Goal: Transaction & Acquisition: Download file/media

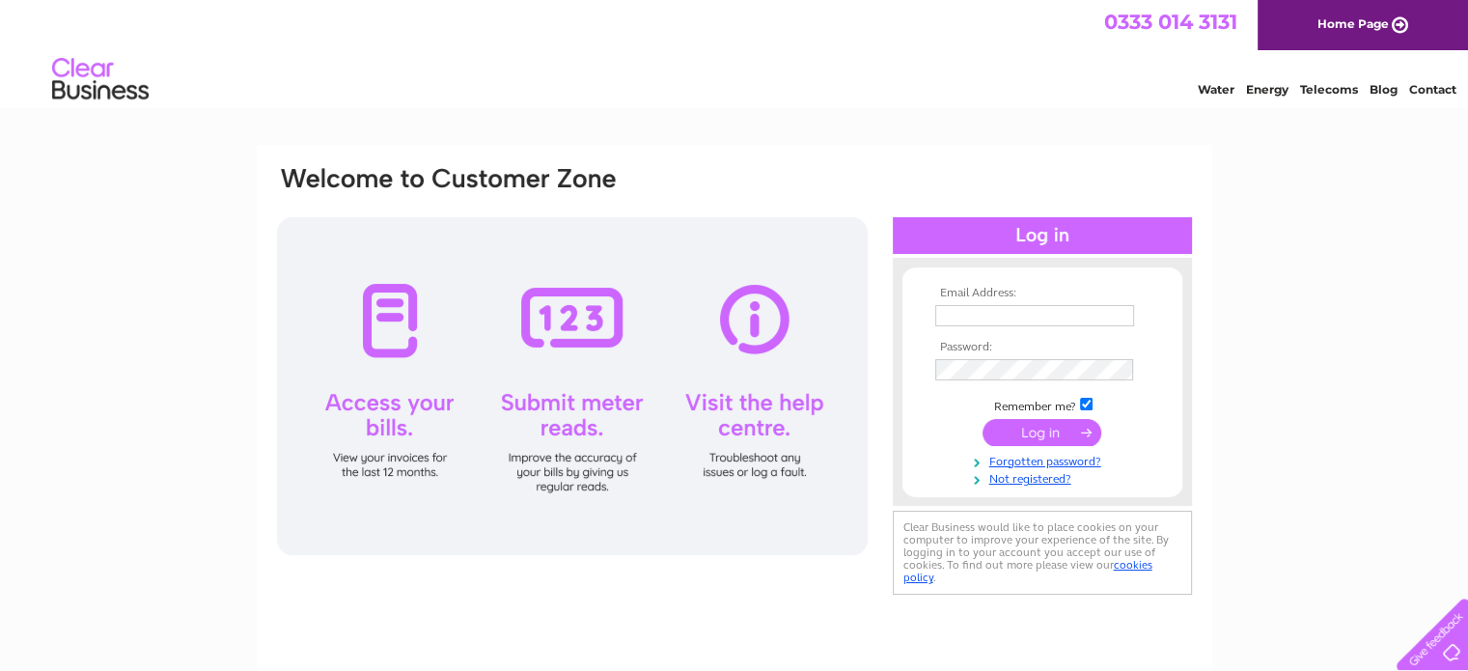
type input "[PERSON_NAME][EMAIL_ADDRESS][PERSON_NAME][DOMAIN_NAME]"
click at [1058, 439] on input "submit" at bounding box center [1041, 432] width 119 height 27
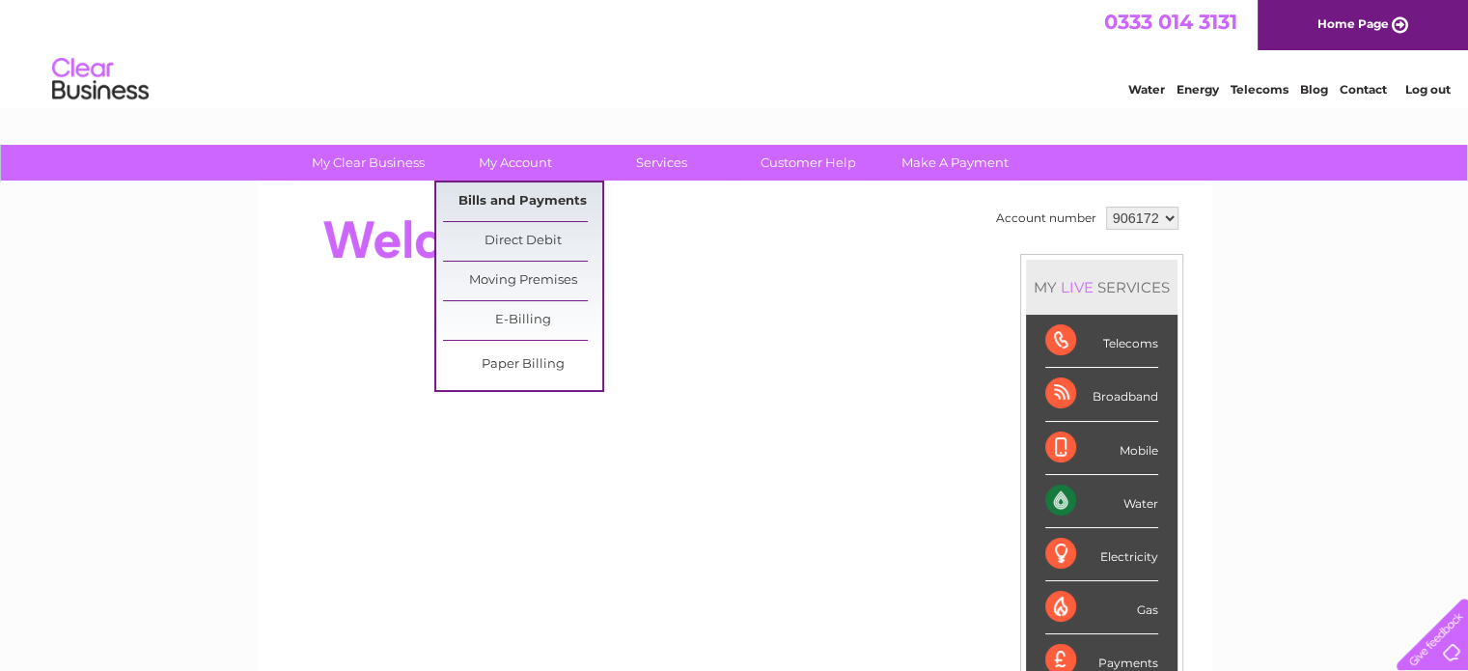
click at [512, 202] on link "Bills and Payments" at bounding box center [522, 201] width 159 height 39
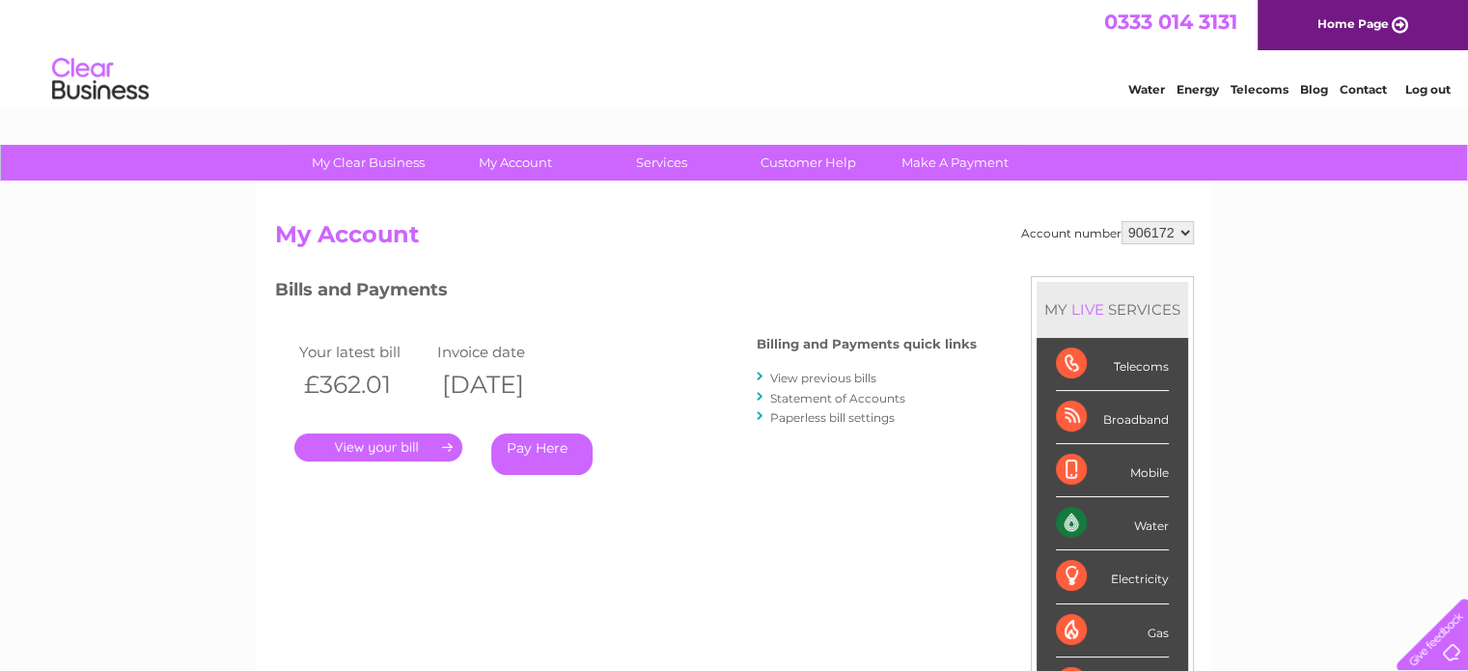
click at [372, 446] on link "." at bounding box center [378, 447] width 168 height 28
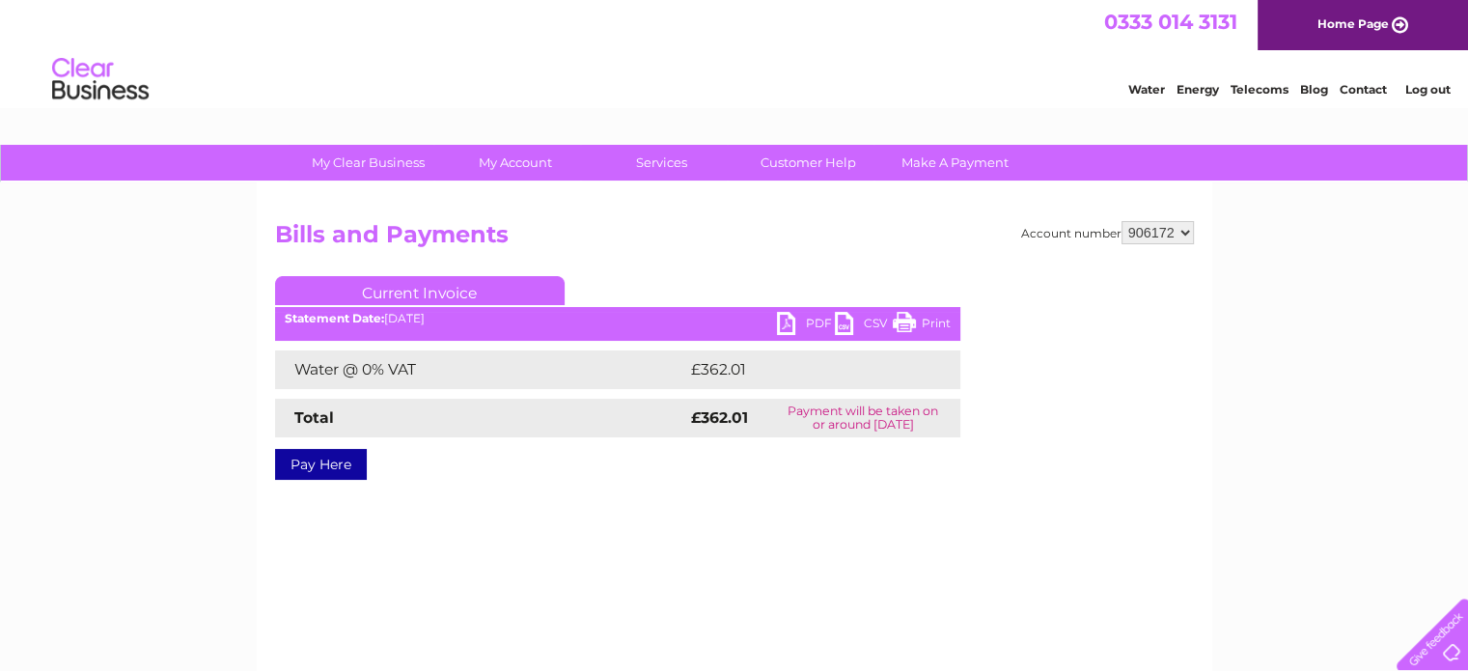
click at [799, 317] on link "PDF" at bounding box center [806, 326] width 58 height 28
